Goal: Task Accomplishment & Management: Manage account settings

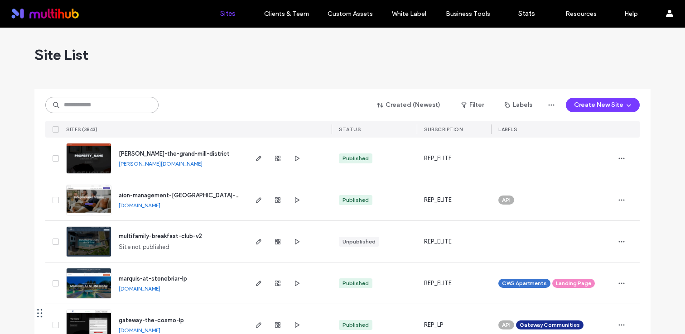
click at [114, 97] on input at bounding box center [101, 105] width 113 height 16
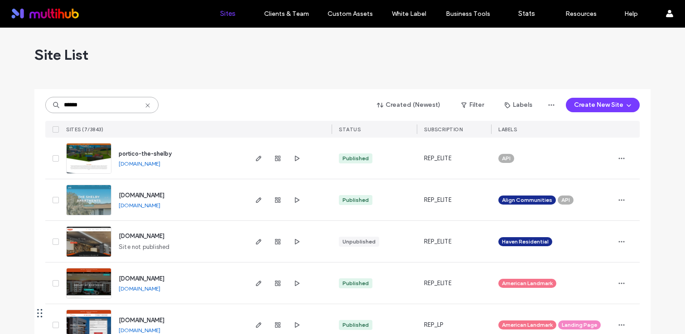
type input "******"
click at [147, 151] on span "portico-the-shelby" at bounding box center [145, 153] width 53 height 7
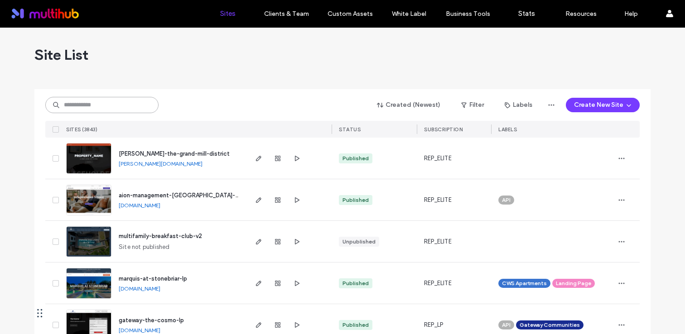
click at [118, 108] on input at bounding box center [101, 105] width 113 height 16
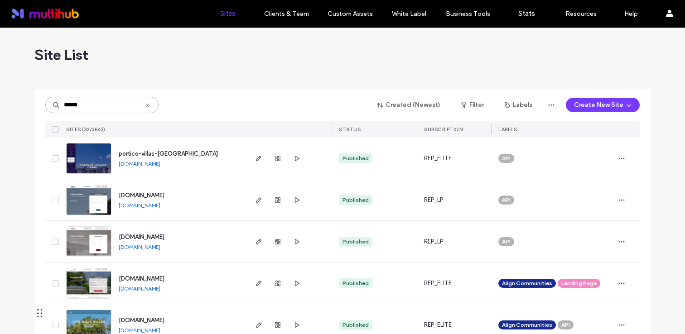
type input "******"
click at [169, 152] on span "portico-villas-[GEOGRAPHIC_DATA]" at bounding box center [168, 153] width 99 height 7
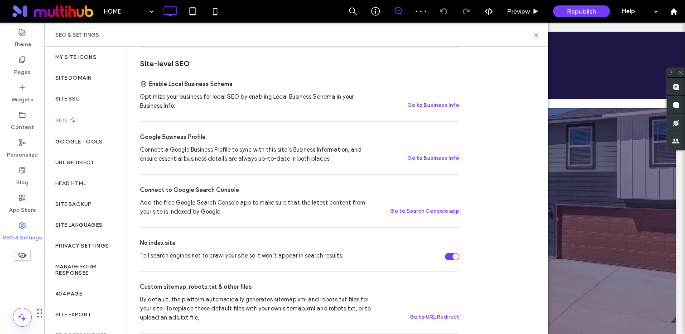
scroll to position [170, 0]
click at [449, 260] on div "Tell search engines not to crawl your site so it won’t appear in search results." at bounding box center [452, 257] width 14 height 7
click at [91, 101] on div "Site SSL" at bounding box center [85, 98] width 82 height 21
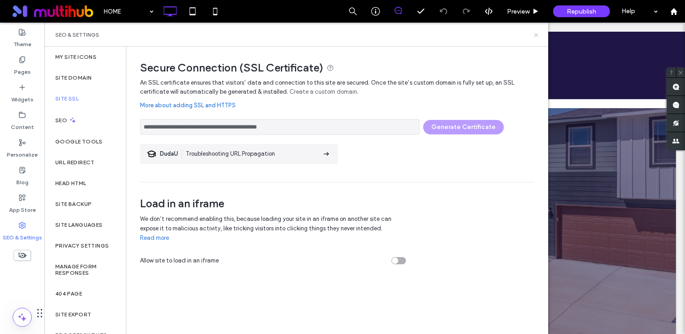
click at [538, 33] on use at bounding box center [536, 35] width 4 height 4
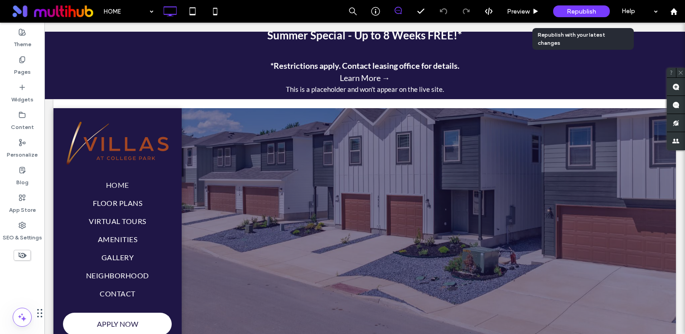
click at [582, 7] on div "Republish" at bounding box center [581, 11] width 57 height 12
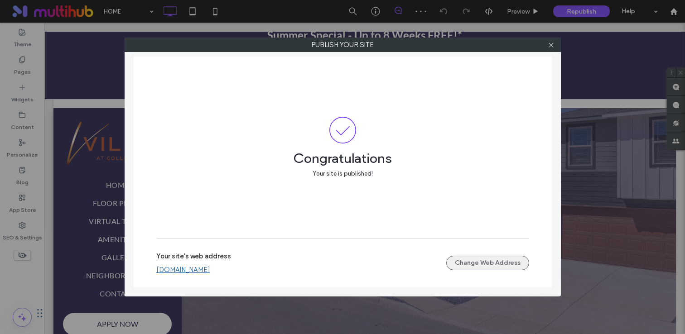
click at [467, 258] on button "Change Web Address" at bounding box center [487, 263] width 83 height 14
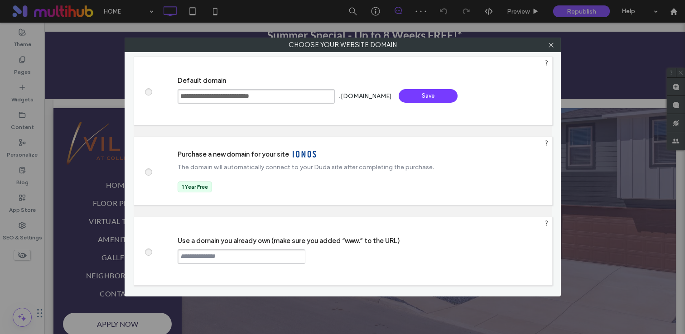
click at [256, 260] on input "text" at bounding box center [242, 257] width 128 height 14
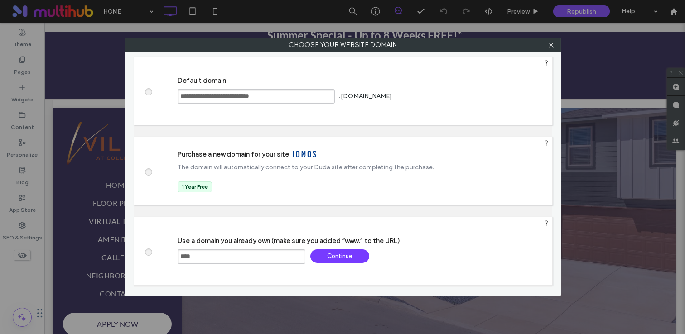
paste input "**********"
drag, startPoint x: 213, startPoint y: 259, endPoint x: 197, endPoint y: 259, distance: 16.3
click at [197, 259] on input "**********" at bounding box center [242, 257] width 128 height 14
type input "**********"
click at [342, 254] on div "Continue" at bounding box center [339, 257] width 59 height 14
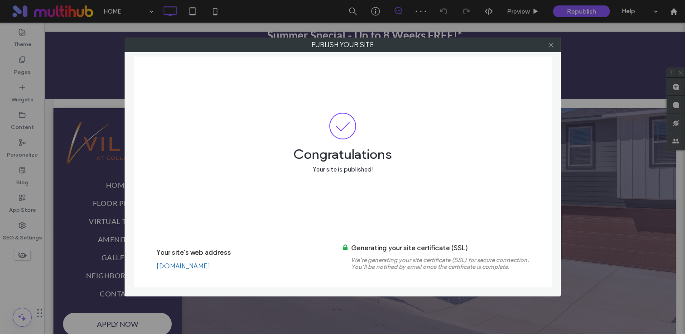
click at [550, 43] on icon at bounding box center [551, 45] width 7 height 7
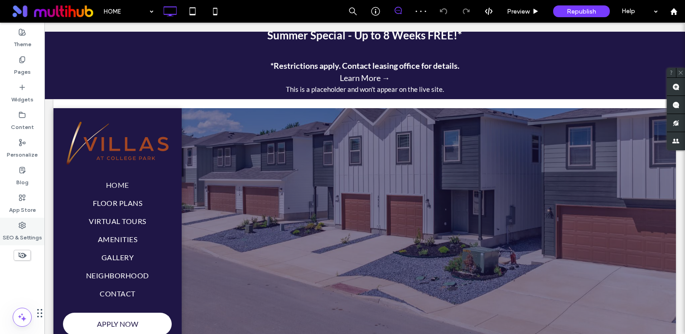
click at [25, 238] on label "SEO & Settings" at bounding box center [22, 235] width 39 height 13
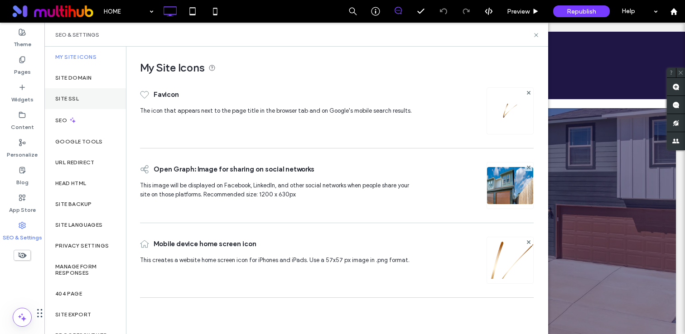
click at [82, 94] on div "Site SSL" at bounding box center [85, 98] width 82 height 21
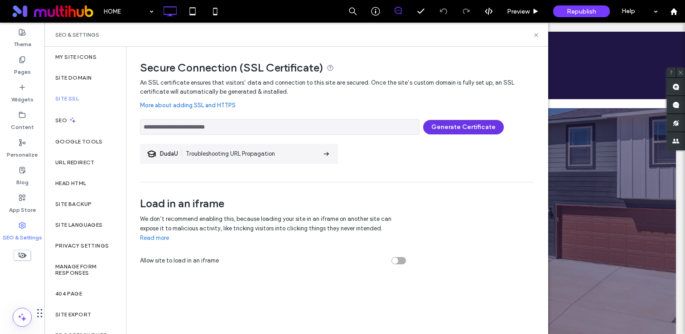
click at [468, 129] on button "Generate Certificate" at bounding box center [463, 127] width 81 height 14
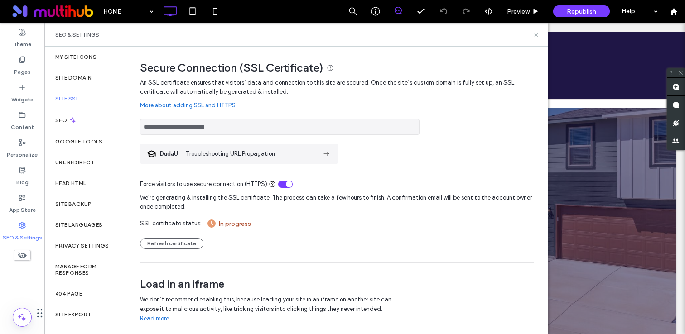
click at [534, 34] on icon at bounding box center [536, 35] width 7 height 7
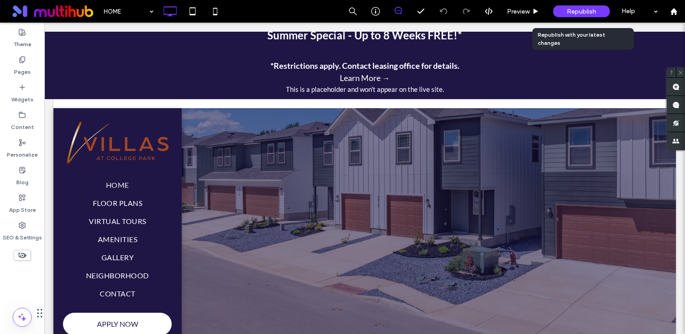
click at [574, 11] on span "Republish" at bounding box center [581, 12] width 29 height 8
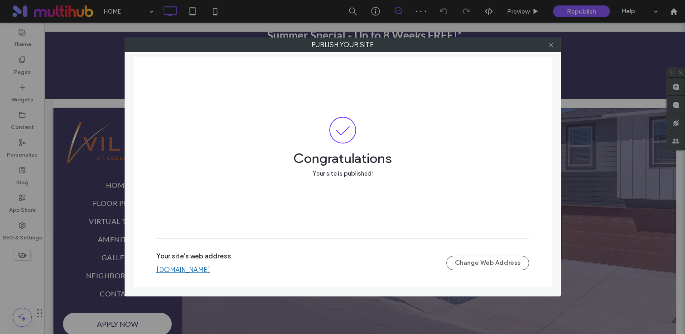
click at [549, 43] on icon at bounding box center [551, 45] width 7 height 7
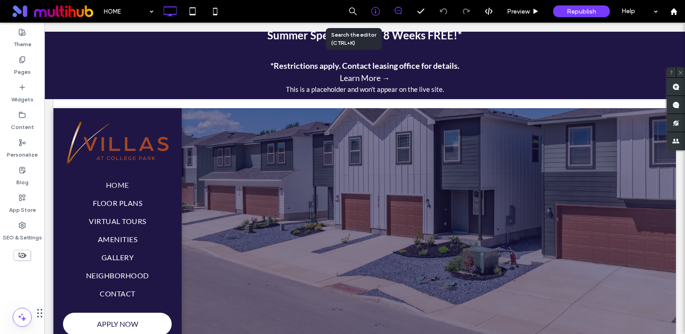
click at [375, 14] on icon at bounding box center [375, 11] width 9 height 9
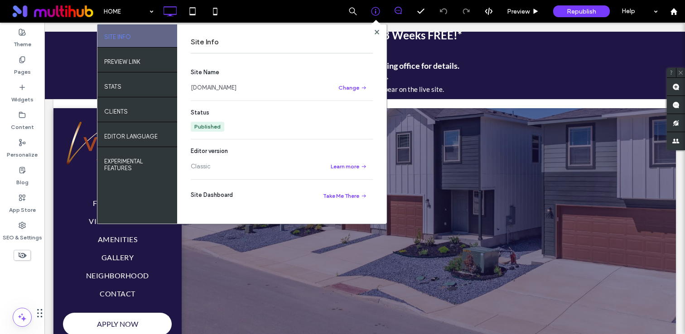
click at [236, 91] on link "[DOMAIN_NAME]" at bounding box center [214, 87] width 46 height 9
click at [375, 33] on use at bounding box center [376, 31] width 5 height 5
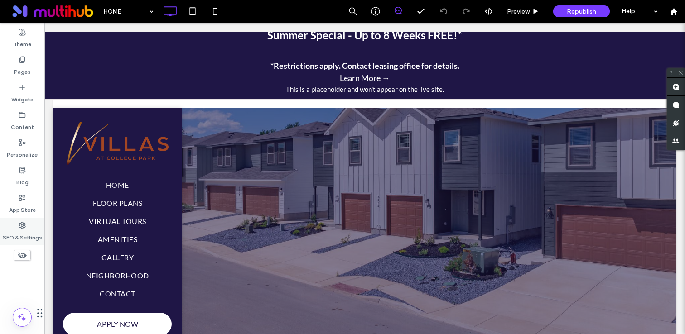
click at [21, 240] on label "SEO & Settings" at bounding box center [22, 235] width 39 height 13
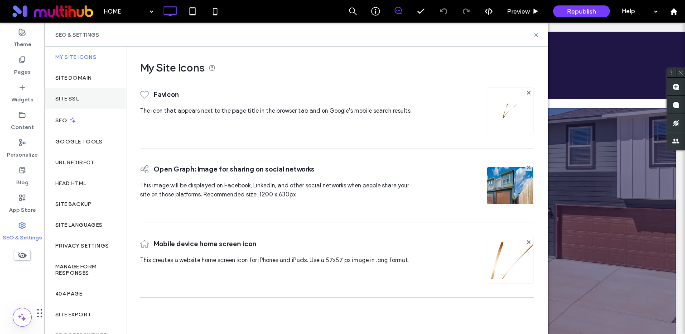
click at [79, 94] on div "Site SSL" at bounding box center [85, 98] width 82 height 21
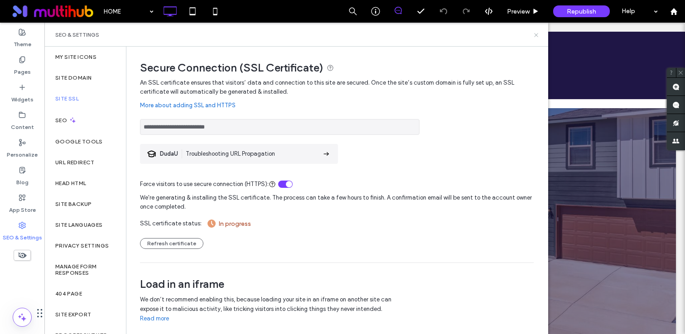
click at [536, 32] on icon at bounding box center [536, 35] width 7 height 7
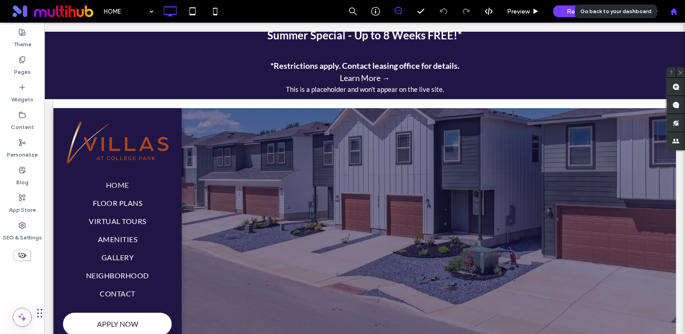
click at [670, 15] on div at bounding box center [673, 11] width 23 height 23
